Goal: Find specific page/section: Find specific page/section

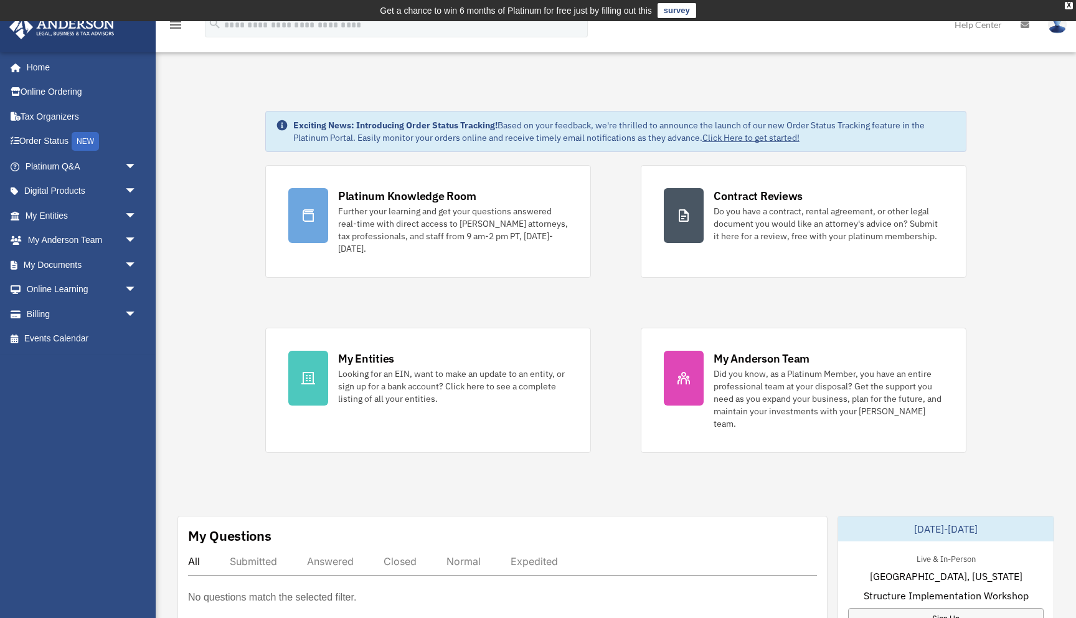
click at [756, 136] on link "Click Here to get started!" at bounding box center [751, 137] width 97 height 11
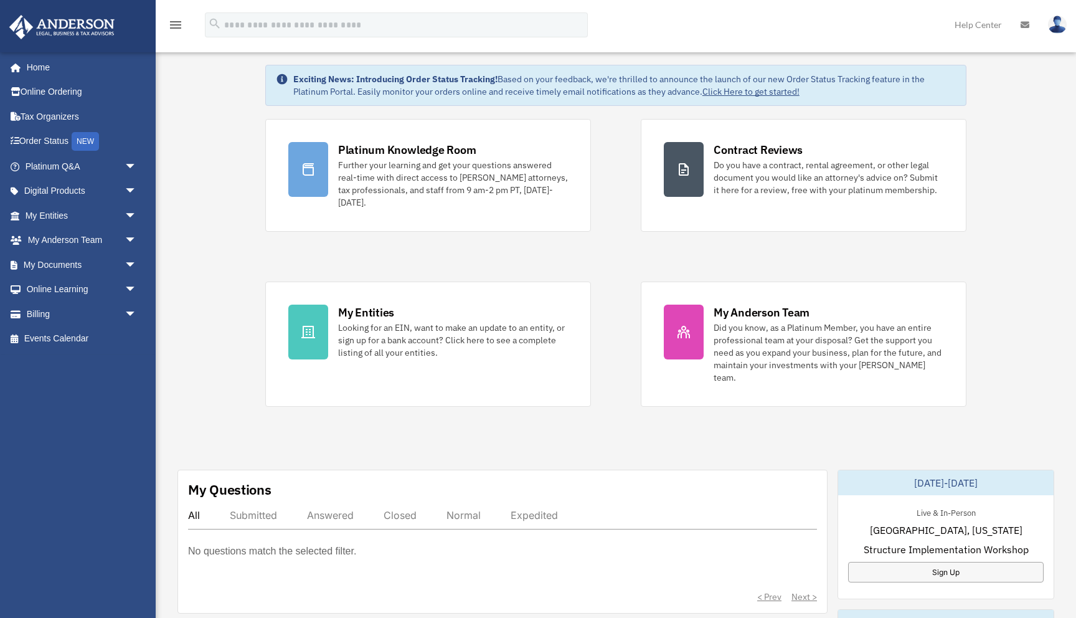
scroll to position [41, 0]
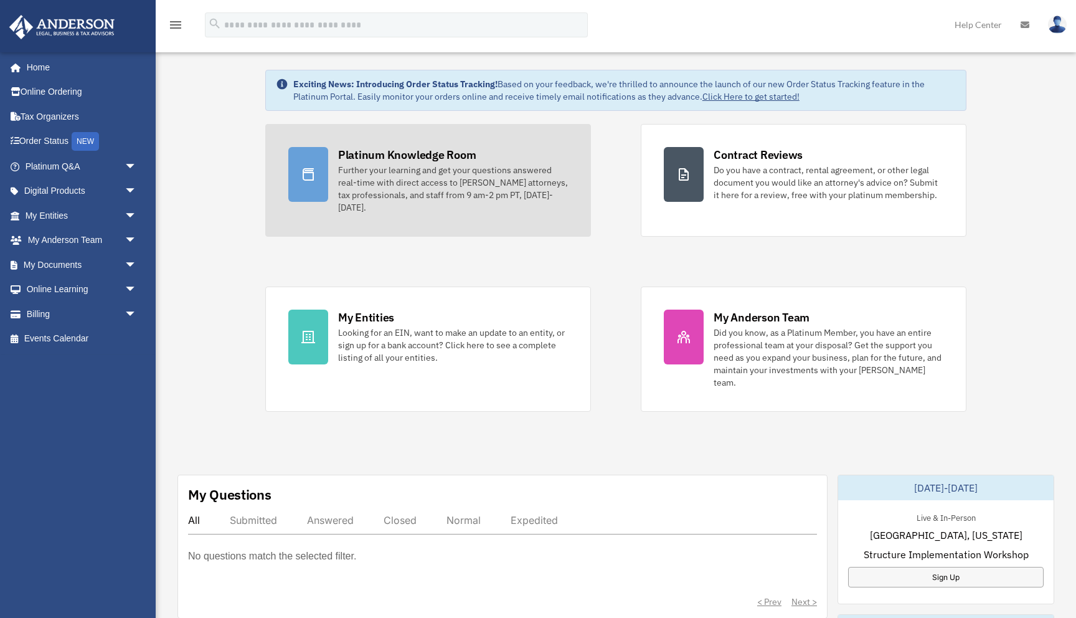
click at [409, 153] on div "Platinum Knowledge Room" at bounding box center [407, 155] width 138 height 16
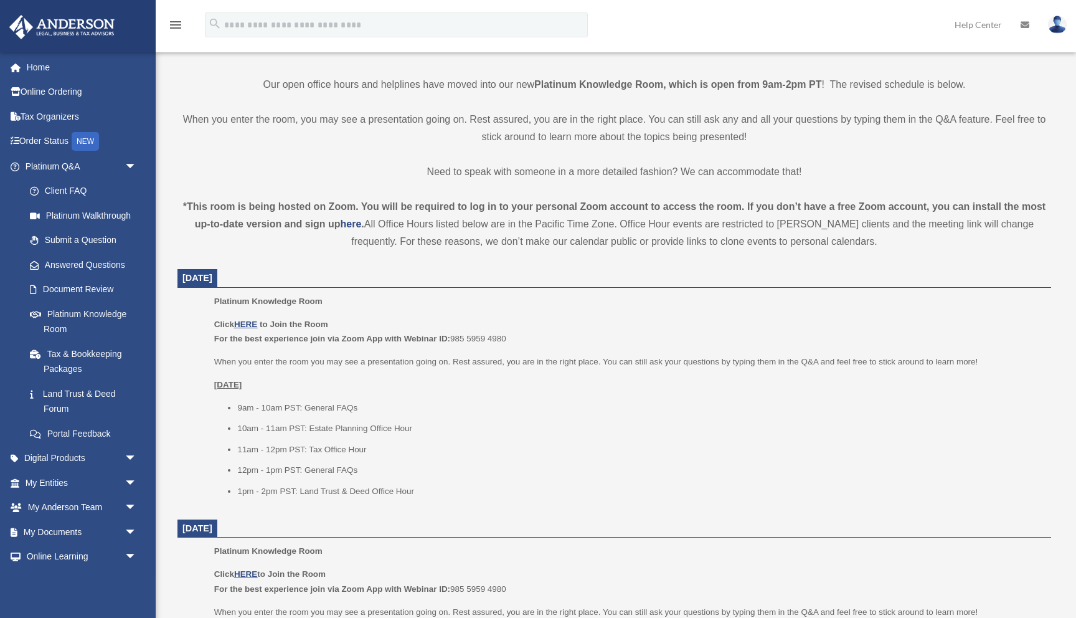
scroll to position [303, 0]
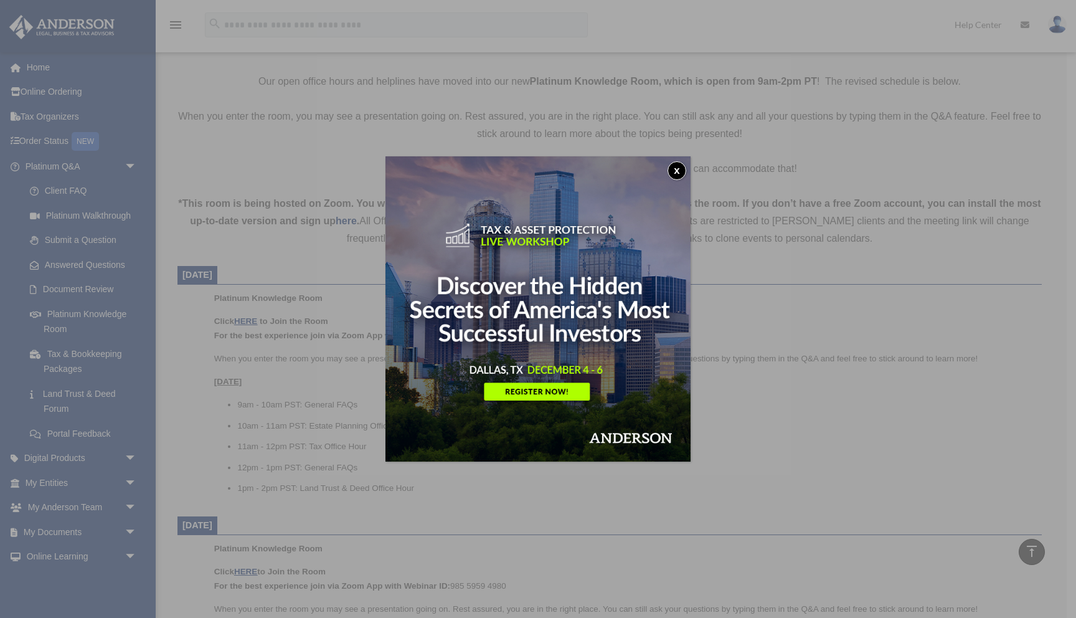
click at [675, 171] on button "x" at bounding box center [677, 170] width 19 height 19
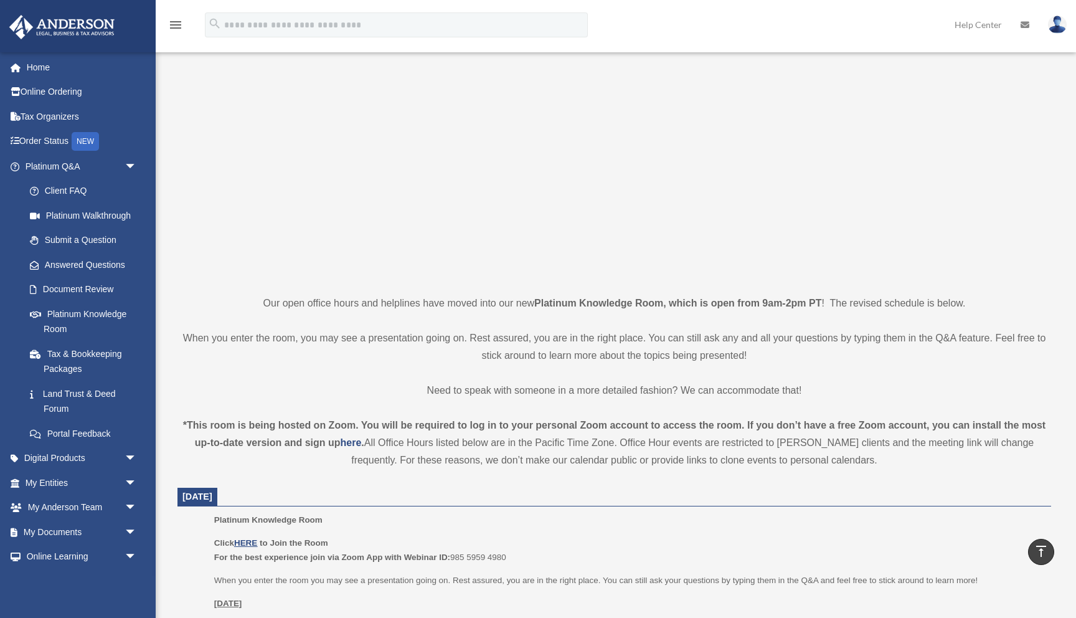
scroll to position [0, 0]
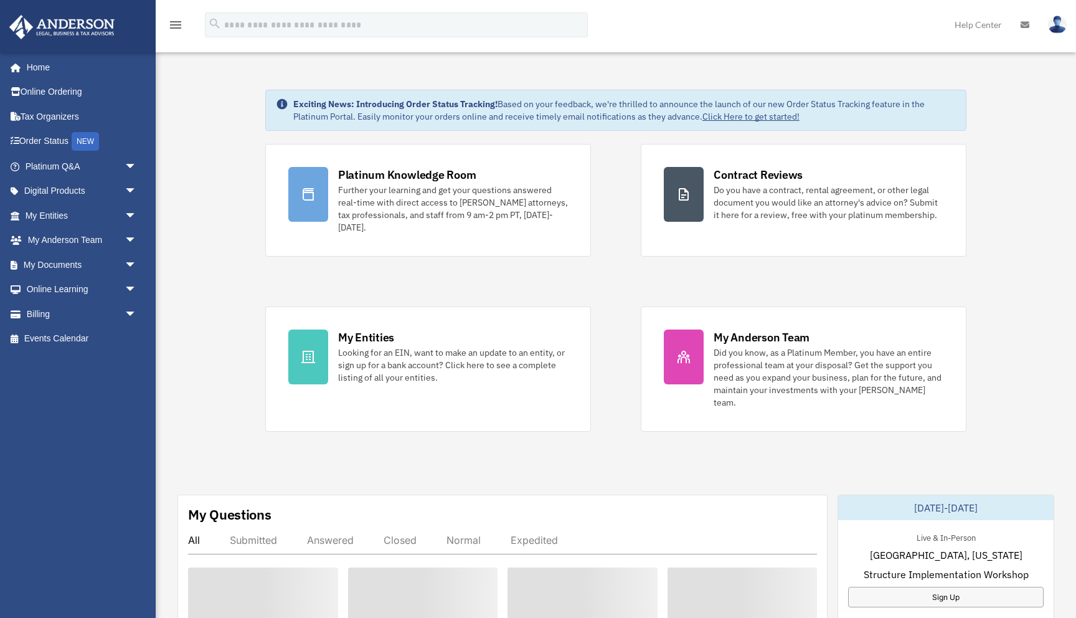
scroll to position [20, 0]
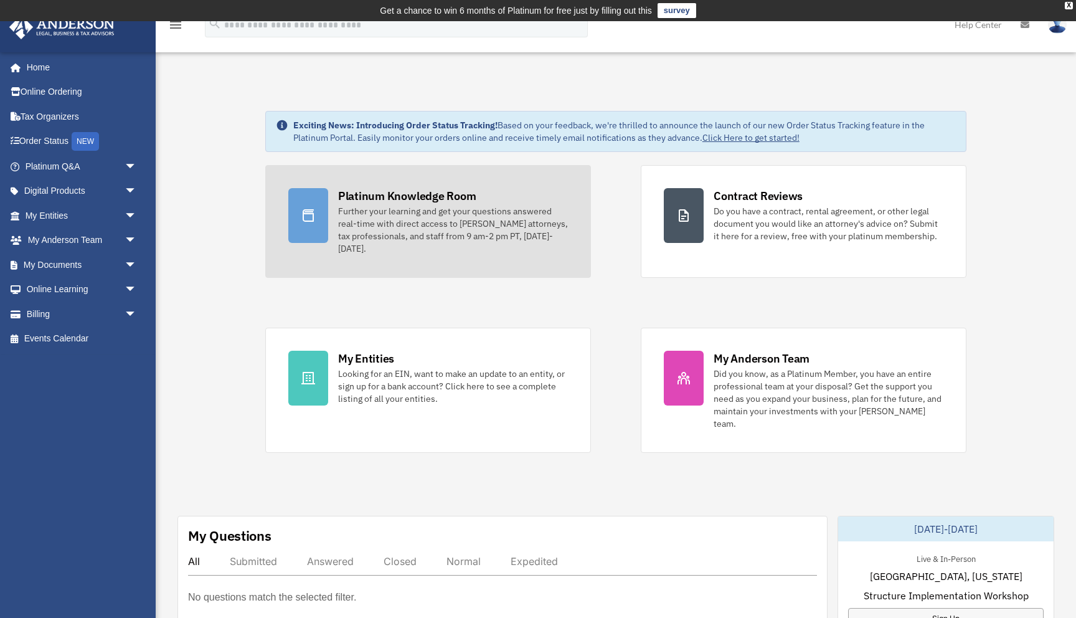
click at [415, 197] on div "Platinum Knowledge Room" at bounding box center [407, 196] width 138 height 16
click at [415, 198] on div "Platinum Knowledge Room" at bounding box center [407, 196] width 138 height 16
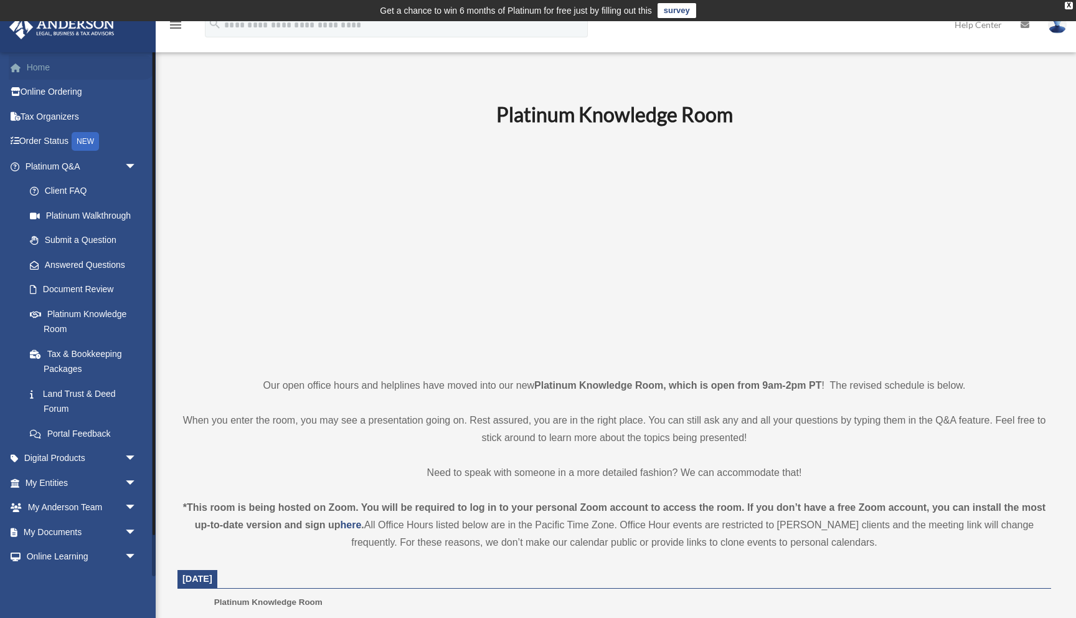
click at [39, 69] on link "Home" at bounding box center [82, 67] width 147 height 25
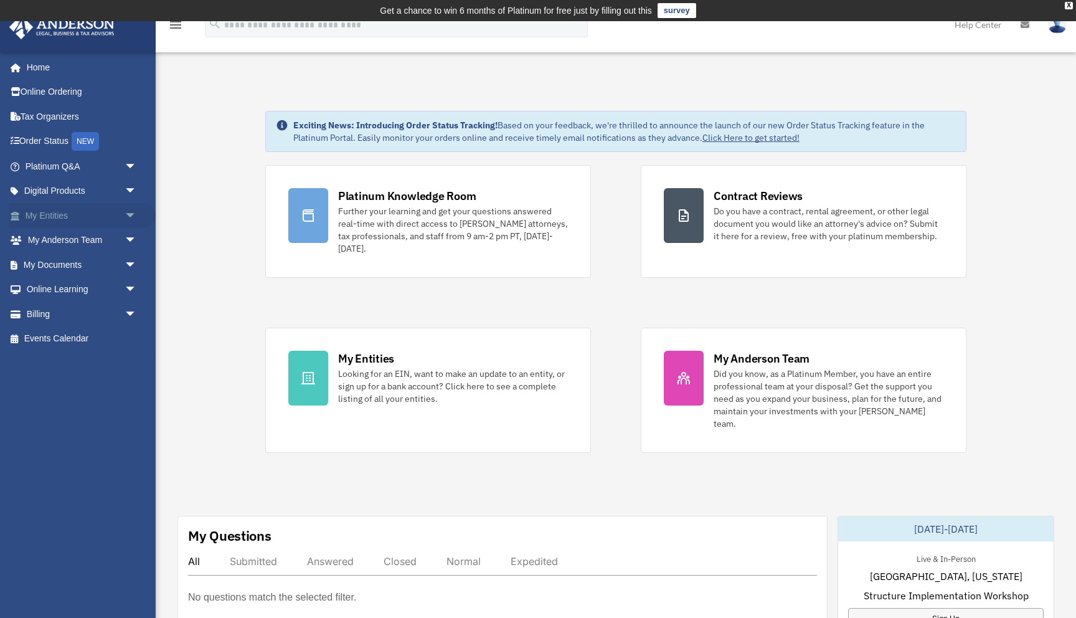
click at [130, 215] on span "arrow_drop_down" at bounding box center [137, 216] width 25 height 26
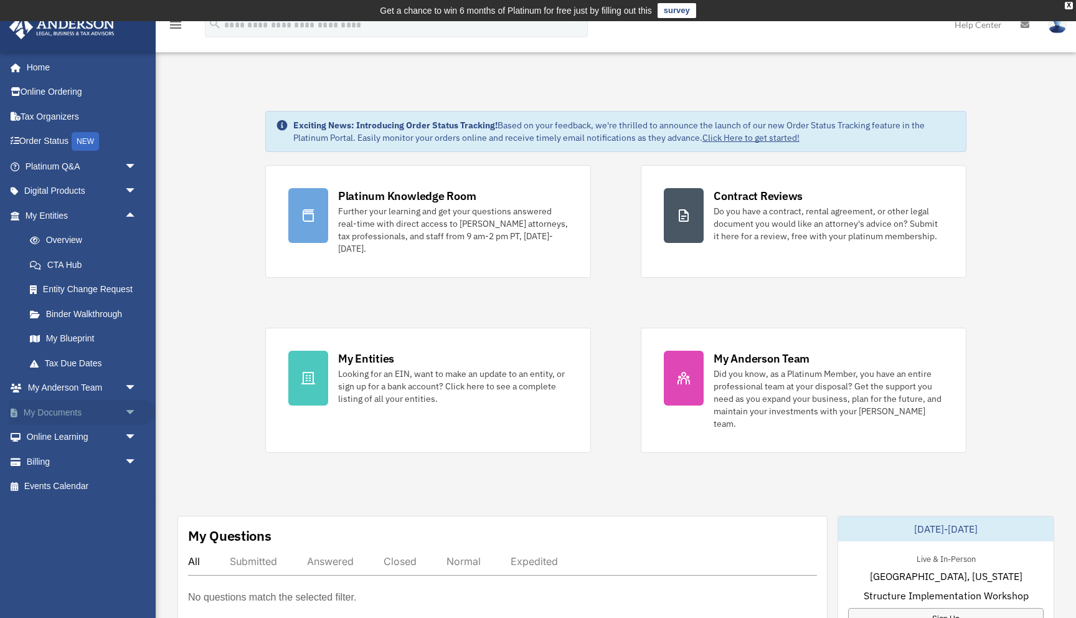
click at [130, 412] on span "arrow_drop_down" at bounding box center [137, 413] width 25 height 26
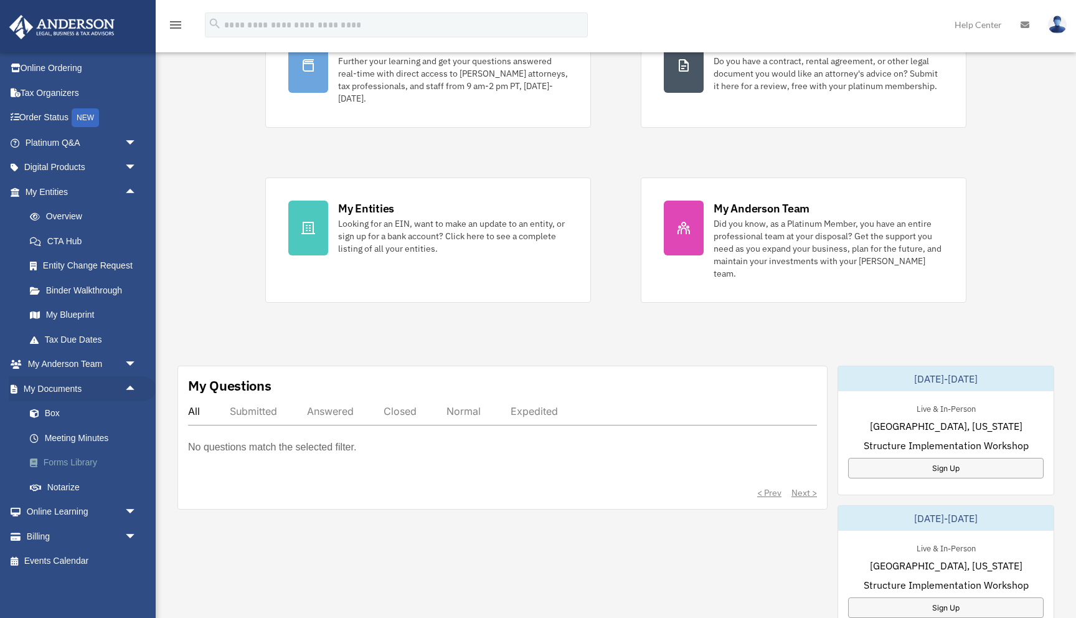
scroll to position [148, 0]
click at [48, 414] on link "Box" at bounding box center [86, 413] width 138 height 25
click at [50, 415] on link "Box" at bounding box center [86, 413] width 138 height 25
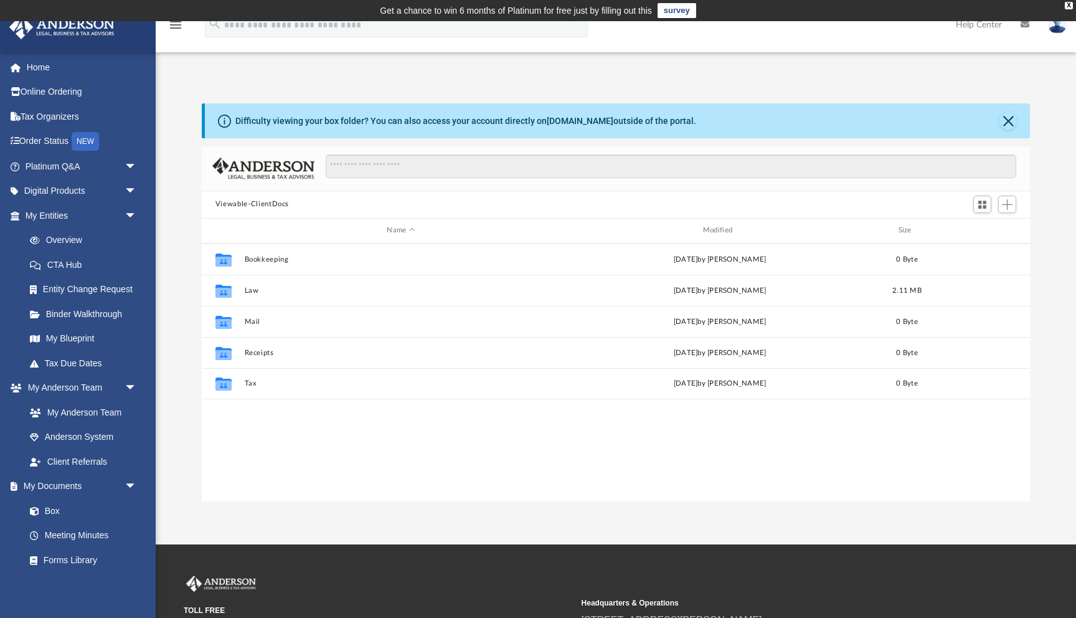
scroll to position [283, 828]
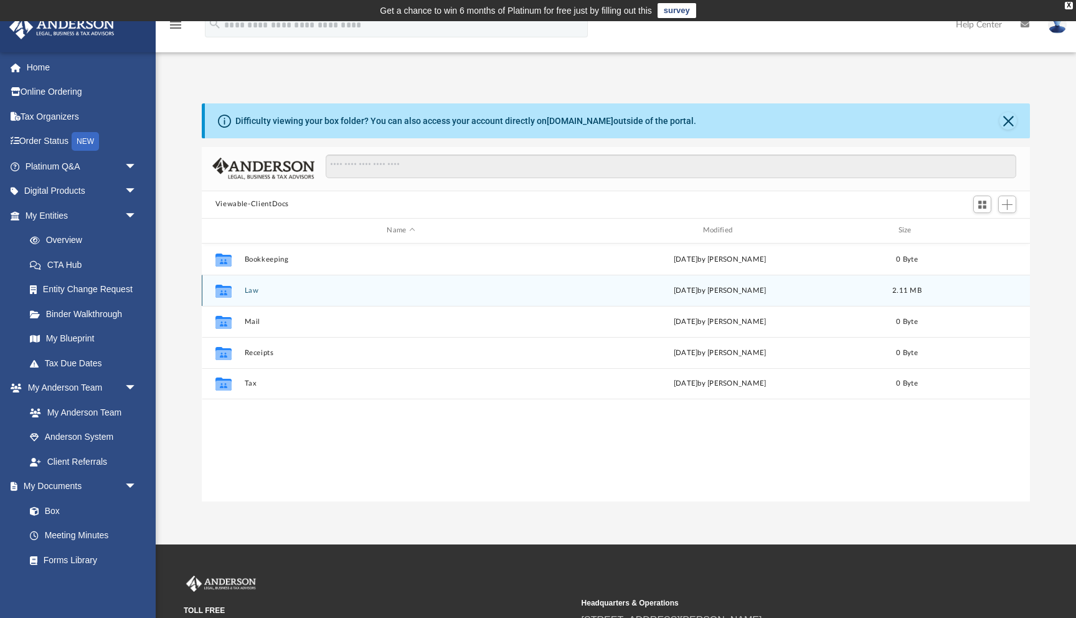
click at [220, 288] on icon "grid" at bounding box center [224, 292] width 16 height 10
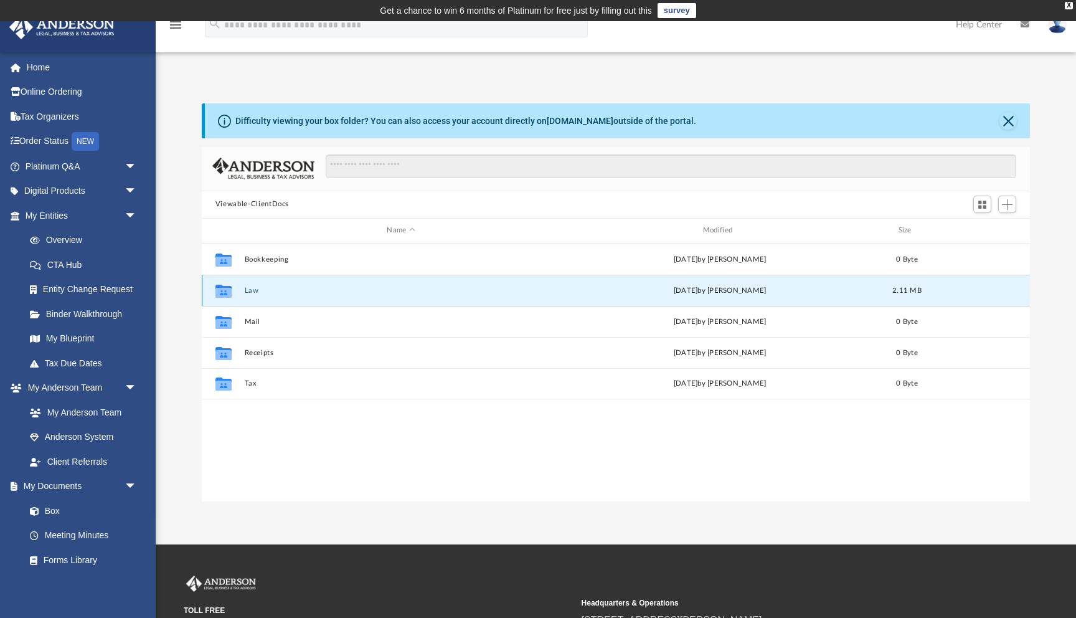
click at [220, 288] on icon "grid" at bounding box center [224, 292] width 16 height 10
click at [331, 292] on button "Law" at bounding box center [400, 291] width 313 height 8
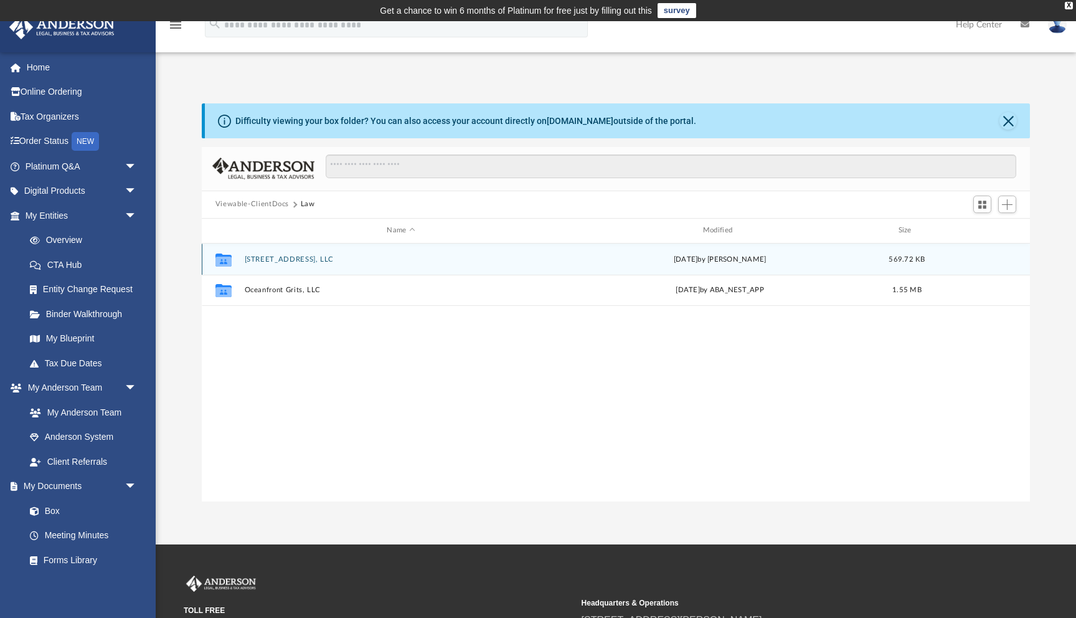
click at [223, 260] on icon "grid" at bounding box center [224, 261] width 16 height 10
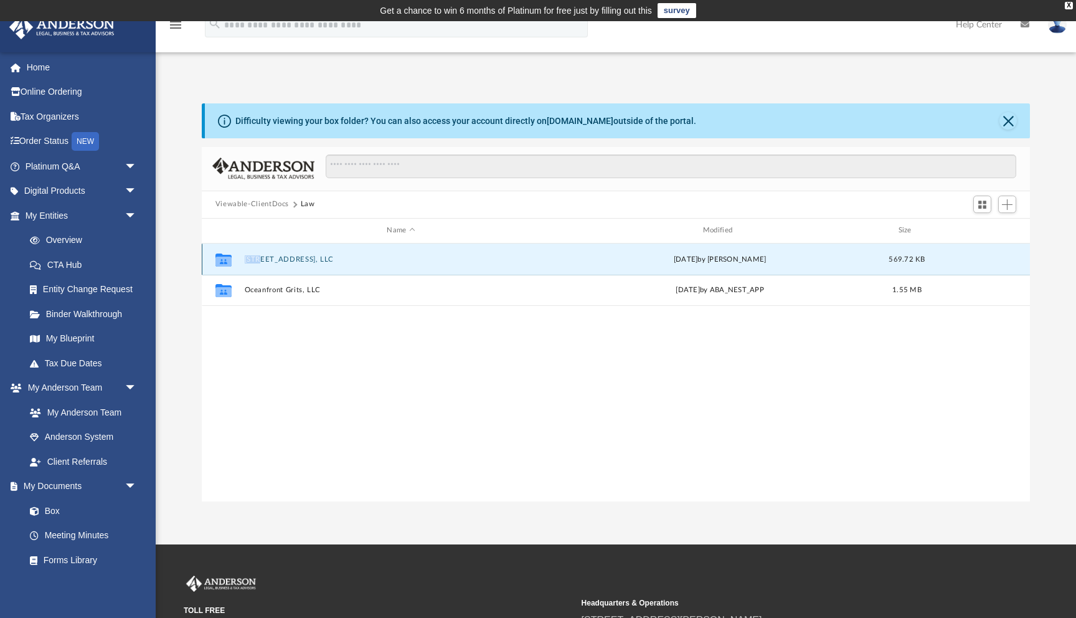
click at [223, 260] on icon "grid" at bounding box center [224, 261] width 16 height 10
click at [307, 264] on div "Collaborated Folder 1216 Half Street, LLC today by Jasmine Grayson 569.72 KB" at bounding box center [616, 259] width 828 height 31
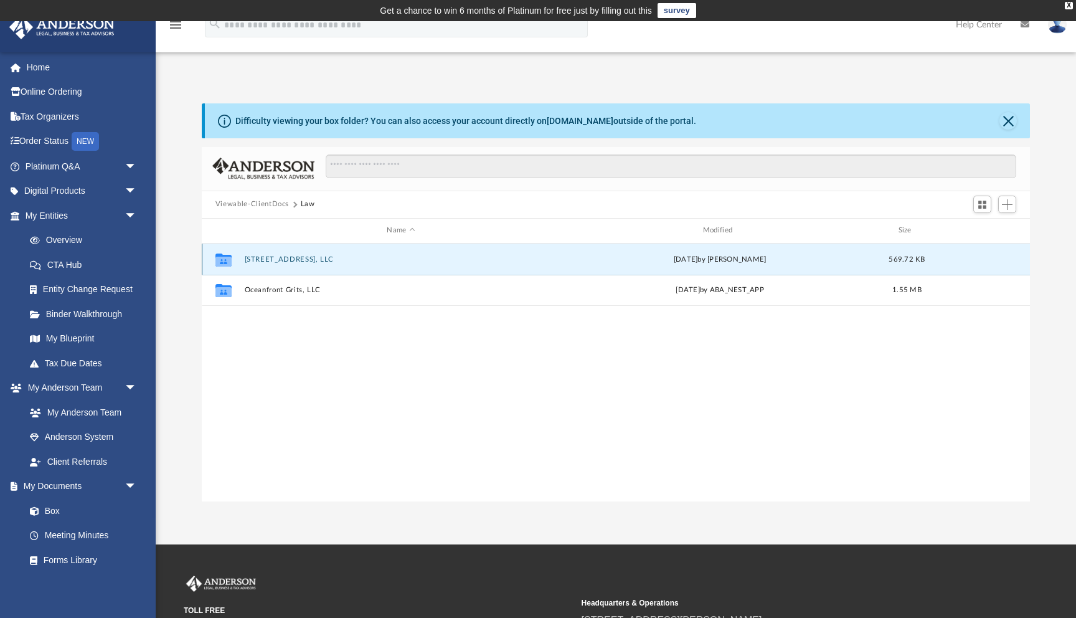
click at [307, 258] on button "[STREET_ADDRESS], LLC" at bounding box center [400, 259] width 313 height 8
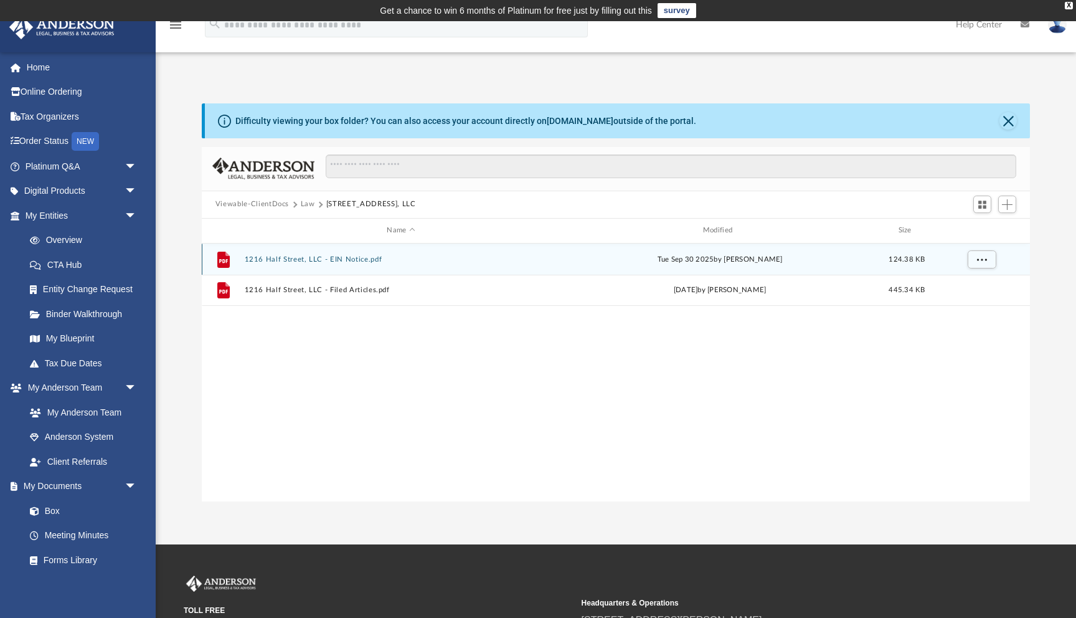
click at [364, 452] on div "File 1216 Half Street, LLC - EIN Notice.pdf Tue Sep 30 2025 by Mya Ford 124.38 …" at bounding box center [616, 373] width 828 height 258
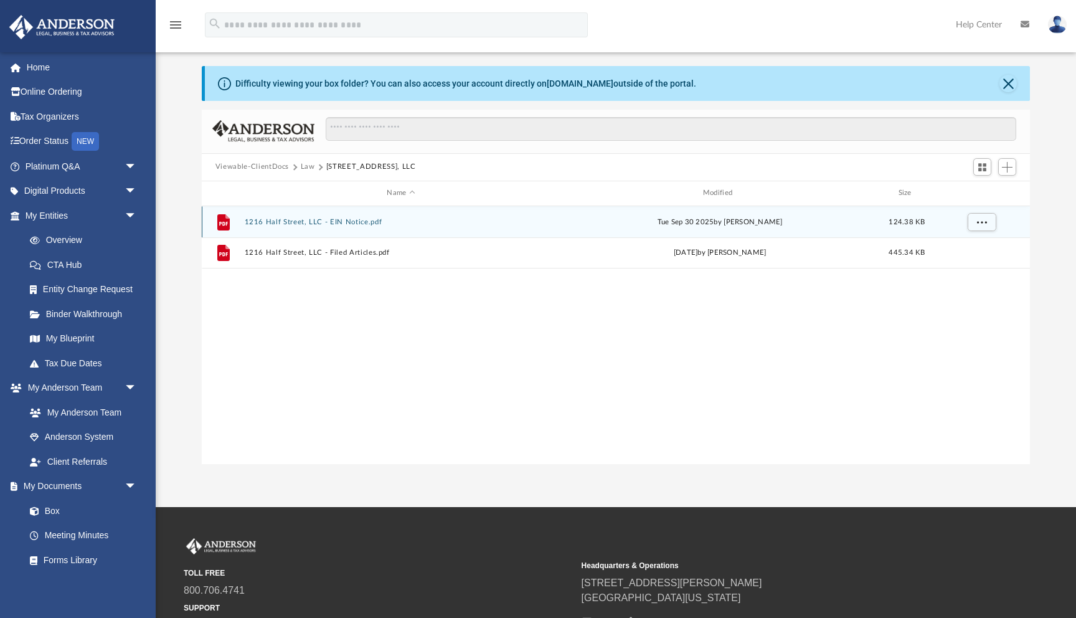
scroll to position [0, 0]
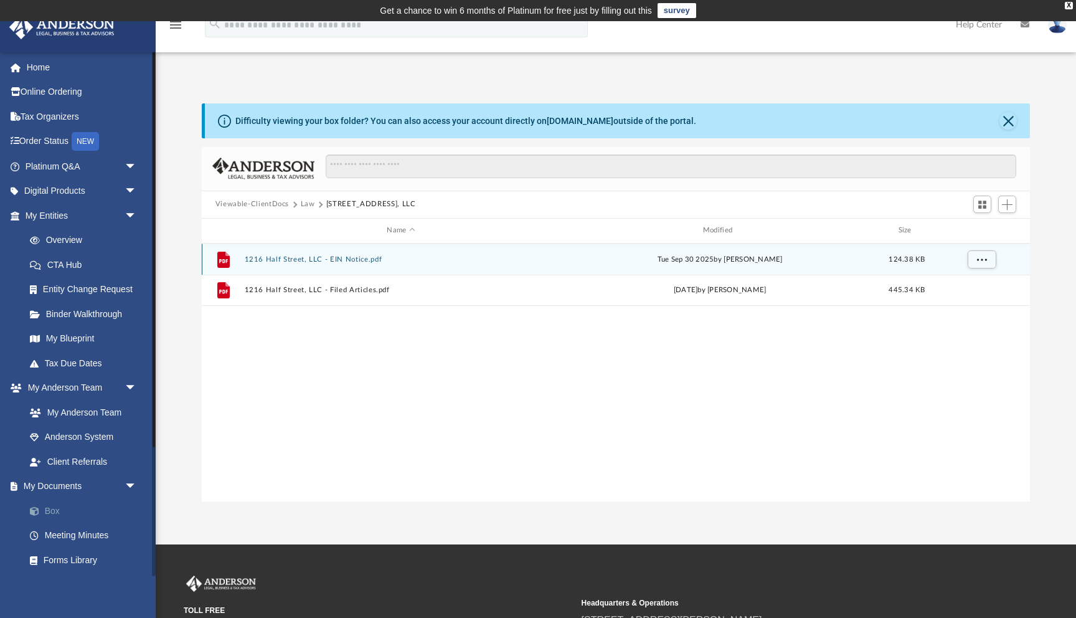
click at [53, 513] on link "Box" at bounding box center [86, 510] width 138 height 25
click at [440, 439] on div "File 1216 Half Street, LLC - EIN Notice.pdf Tue Sep 30 2025 by Mya Ford 124.38 …" at bounding box center [616, 373] width 828 height 258
click at [57, 512] on link "Box" at bounding box center [86, 510] width 138 height 25
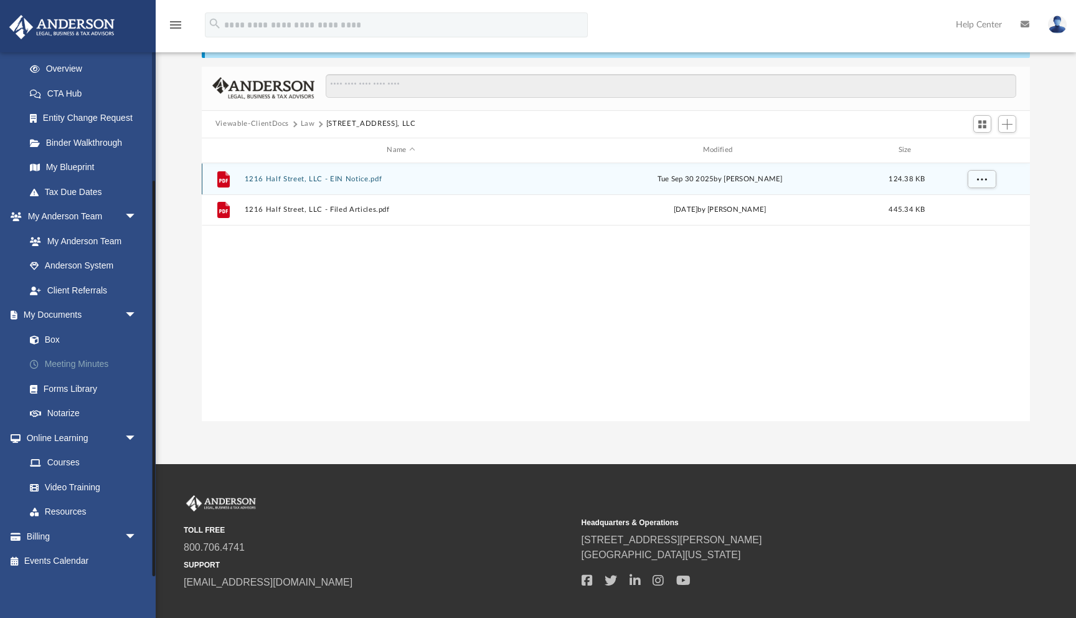
scroll to position [93, 0]
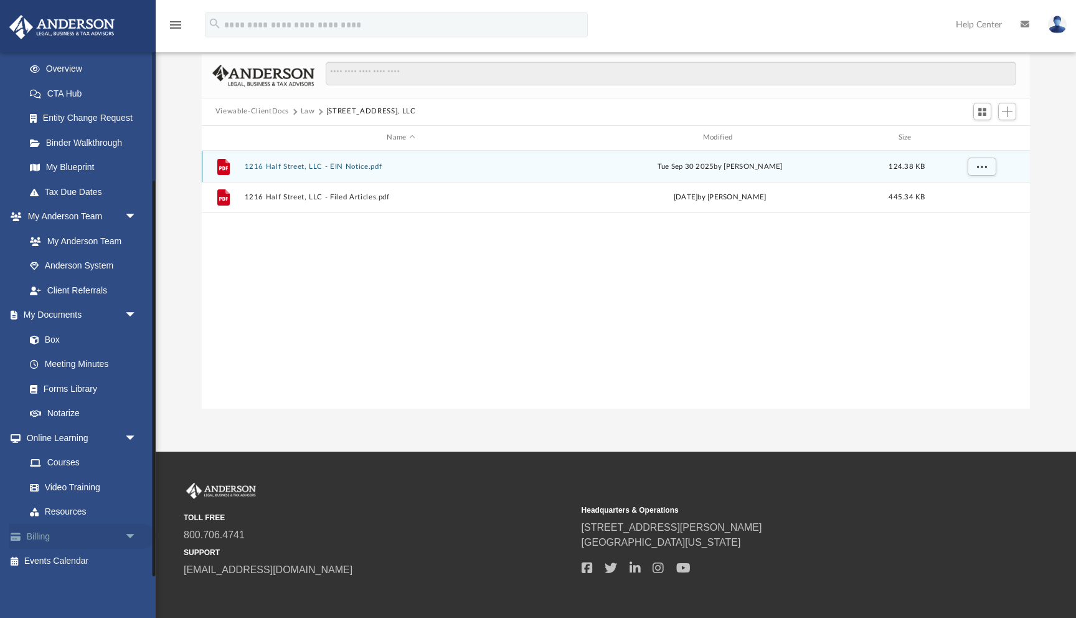
click at [36, 540] on link "Billing arrow_drop_down" at bounding box center [82, 536] width 147 height 25
click at [128, 536] on span "arrow_drop_down" at bounding box center [137, 537] width 25 height 26
